Goal: Find specific page/section: Find specific page/section

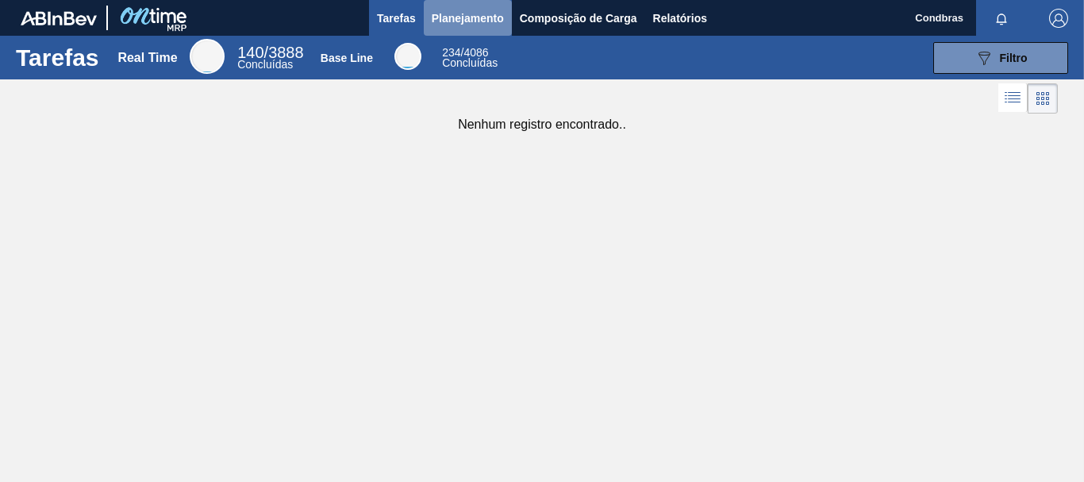
click at [461, 14] on span "Planejamento" at bounding box center [468, 18] width 72 height 19
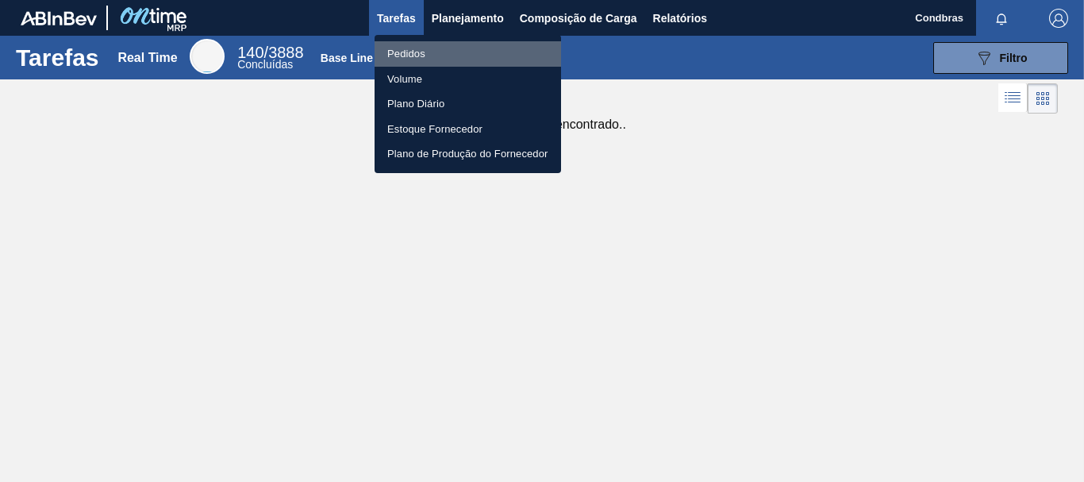
click at [411, 51] on li "Pedidos" at bounding box center [468, 53] width 187 height 25
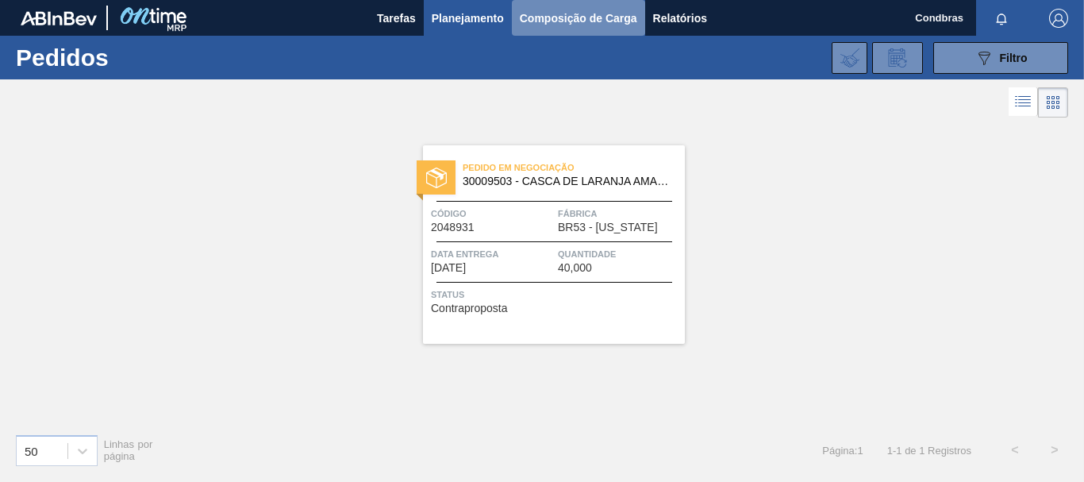
click at [554, 19] on span "Composição de Carga" at bounding box center [578, 18] width 117 height 19
